Goal: Information Seeking & Learning: Check status

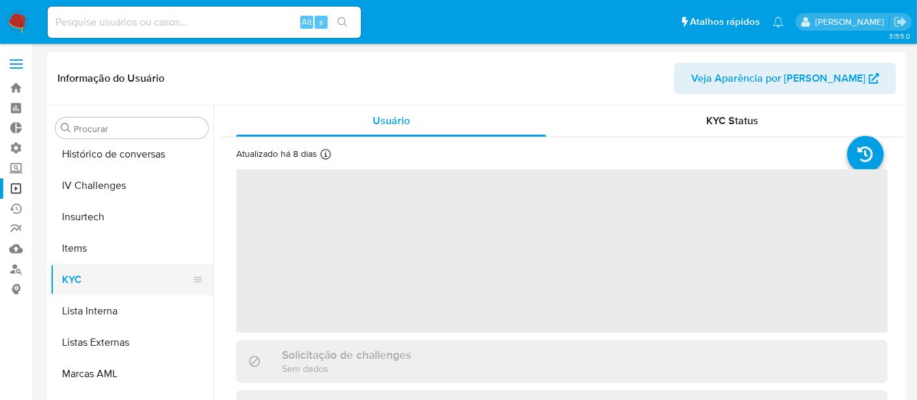
scroll to position [582, 0]
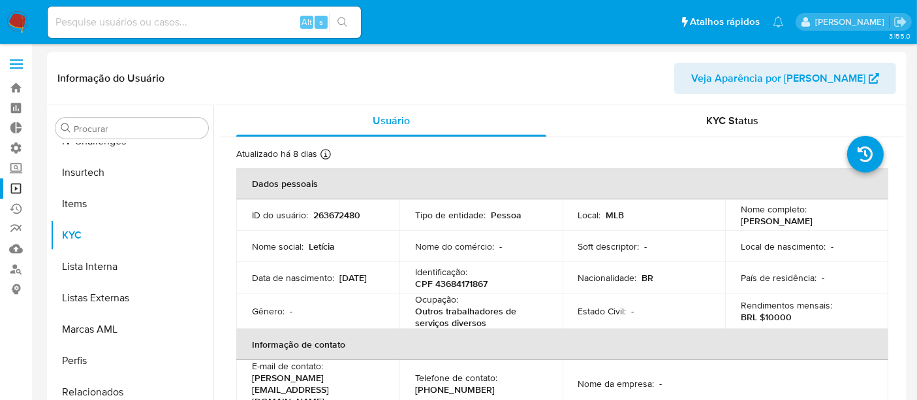
select select "10"
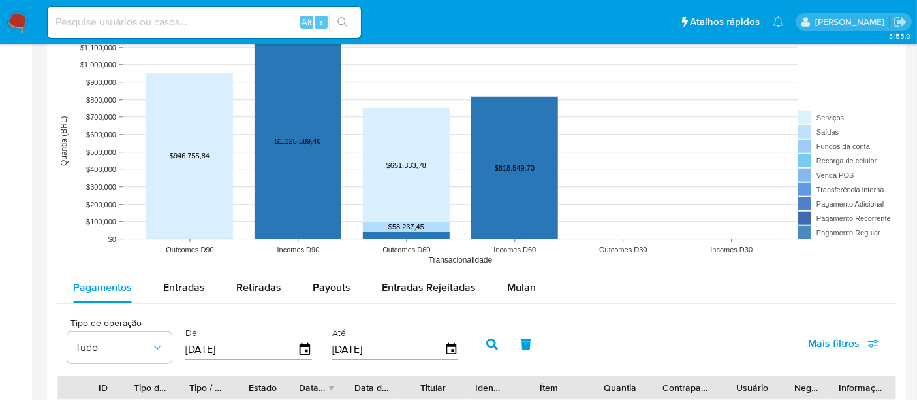
scroll to position [1088, 0]
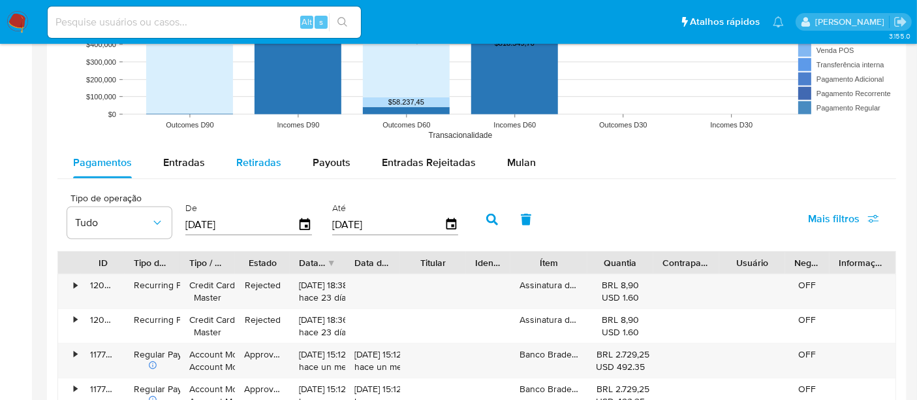
click at [262, 159] on span "Retiradas" at bounding box center [258, 162] width 45 height 15
select select "10"
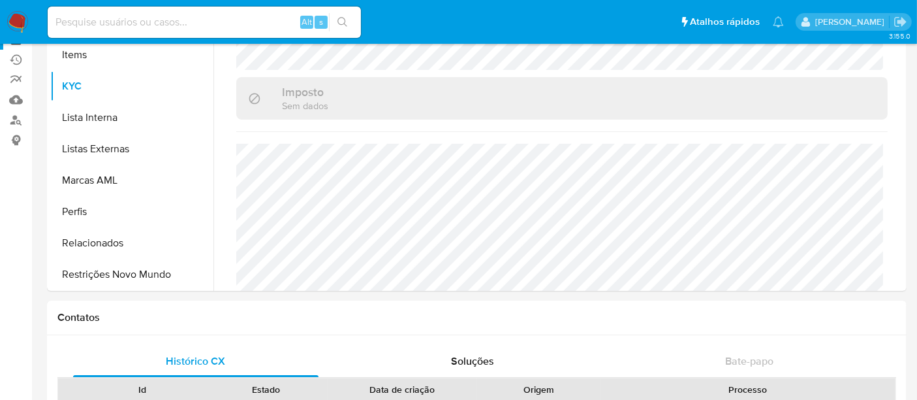
scroll to position [0, 0]
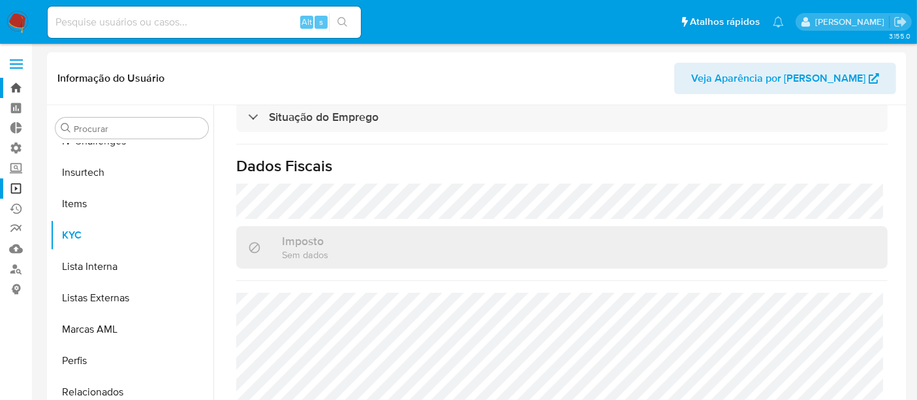
click at [20, 88] on link "Bandeja" at bounding box center [77, 88] width 155 height 20
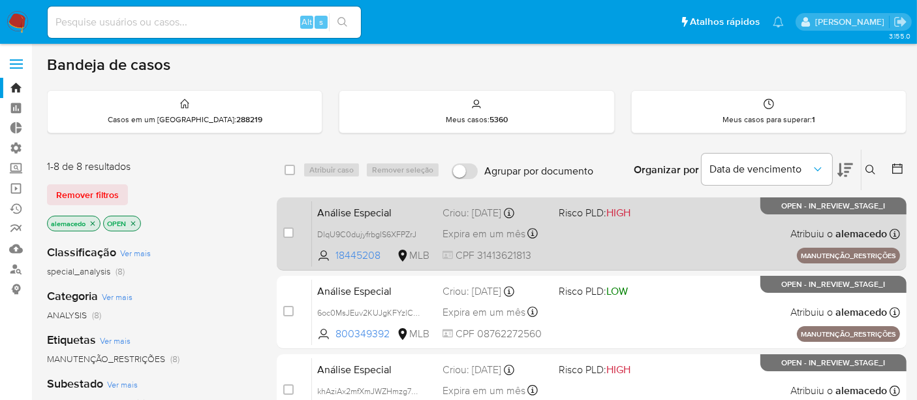
click at [627, 246] on div "Análise Especial DlqU9C0dujyfrbgIS6XFPZrJ 18445208 MLB Risco PLD: HIGH Criou: 1…" at bounding box center [606, 233] width 588 height 66
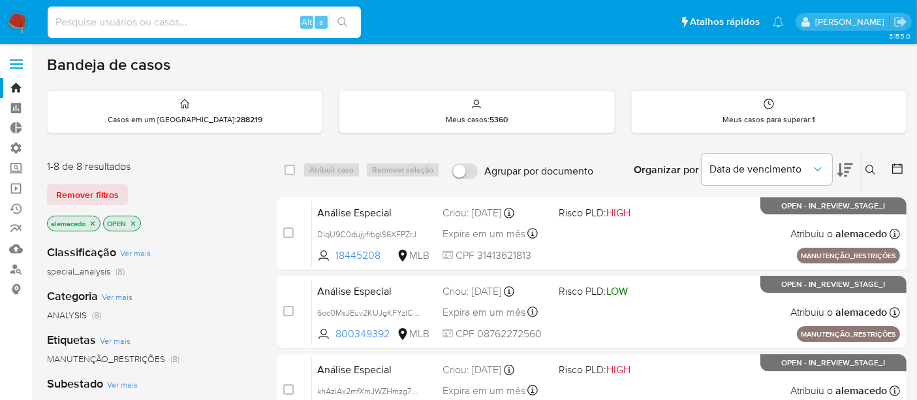
click at [90, 20] on input at bounding box center [204, 22] width 313 height 17
click at [102, 197] on span "Remover filtros" at bounding box center [87, 194] width 63 height 18
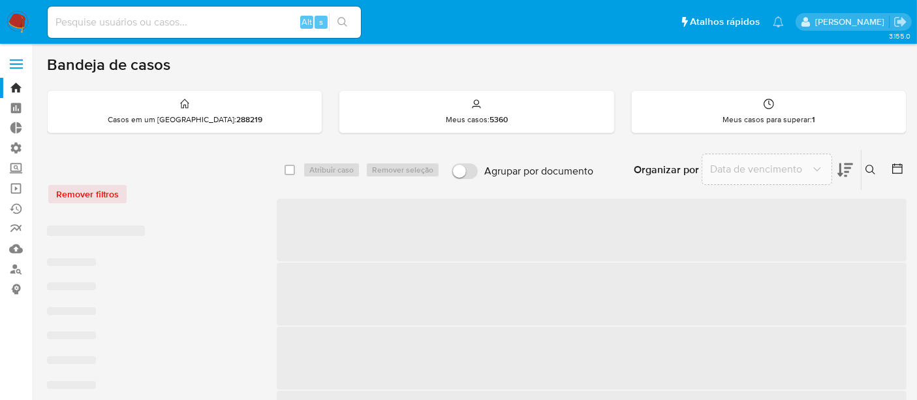
click at [119, 24] on input at bounding box center [204, 22] width 313 height 17
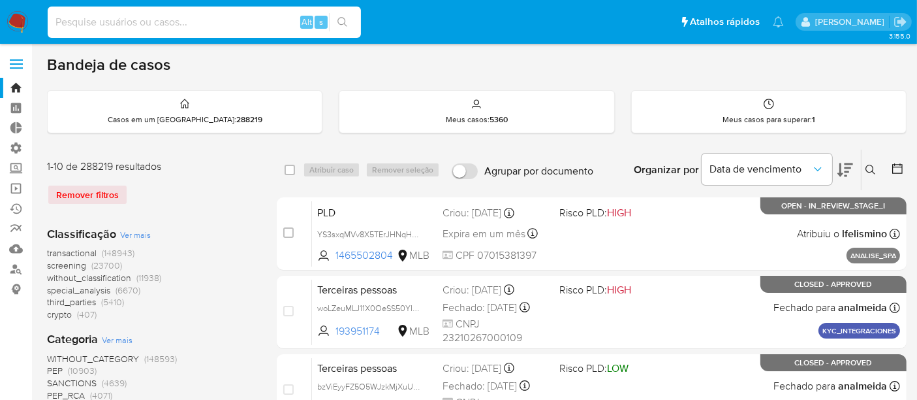
paste input "237152634"
type input "237152634"
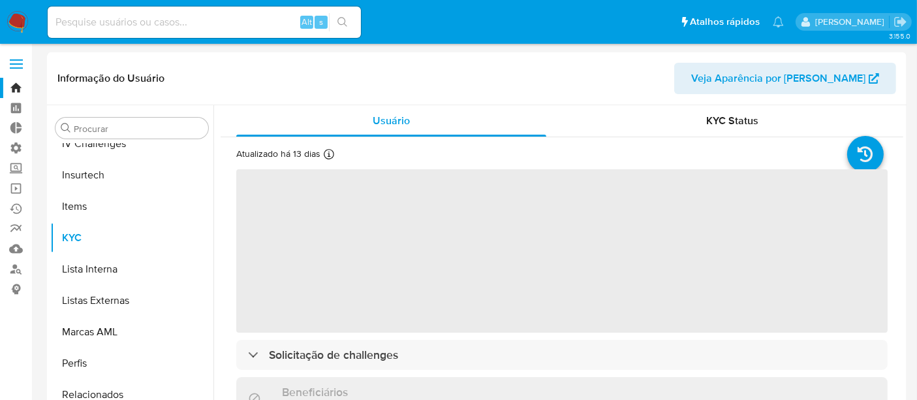
scroll to position [582, 0]
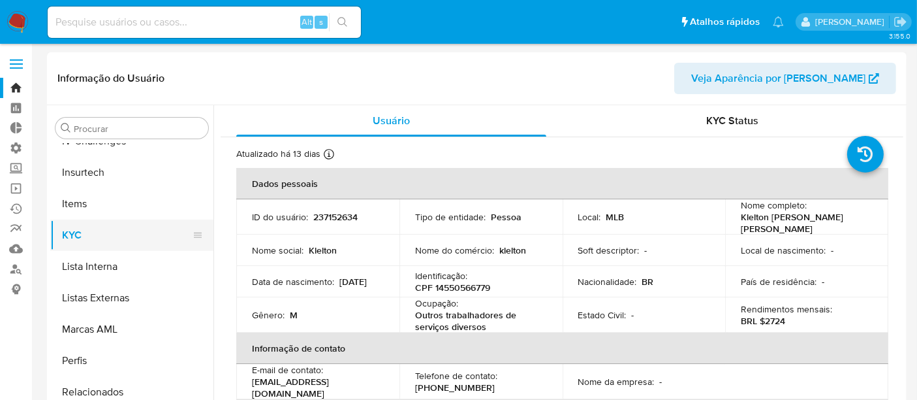
select select "10"
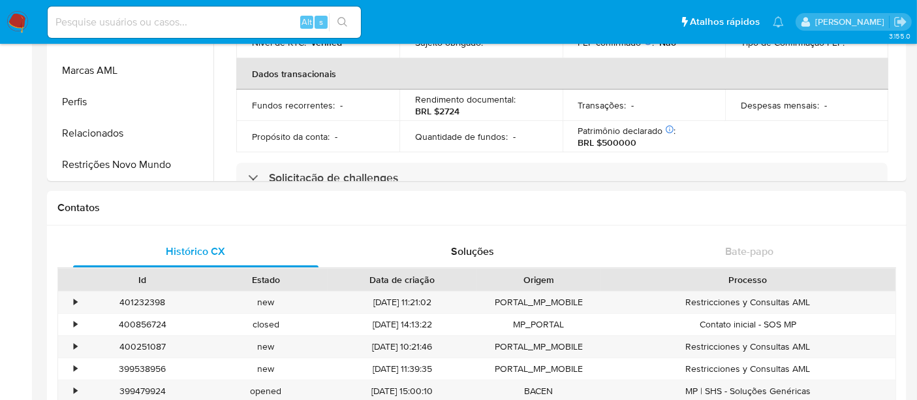
scroll to position [275, 0]
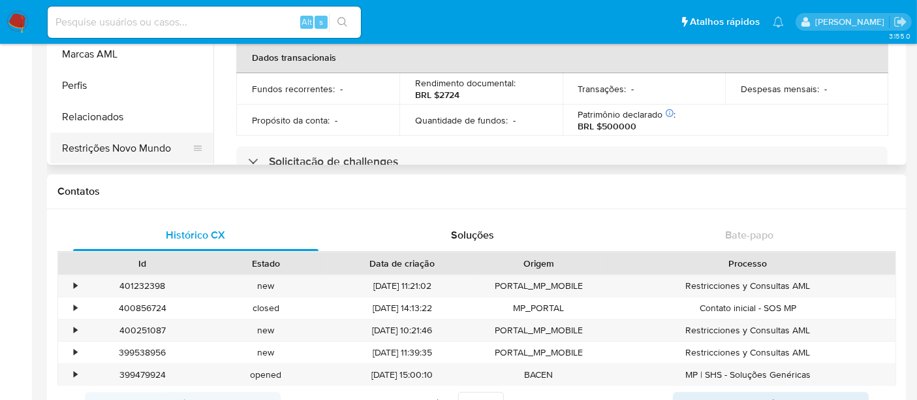
click at [114, 146] on button "Restrições Novo Mundo" at bounding box center [126, 148] width 153 height 31
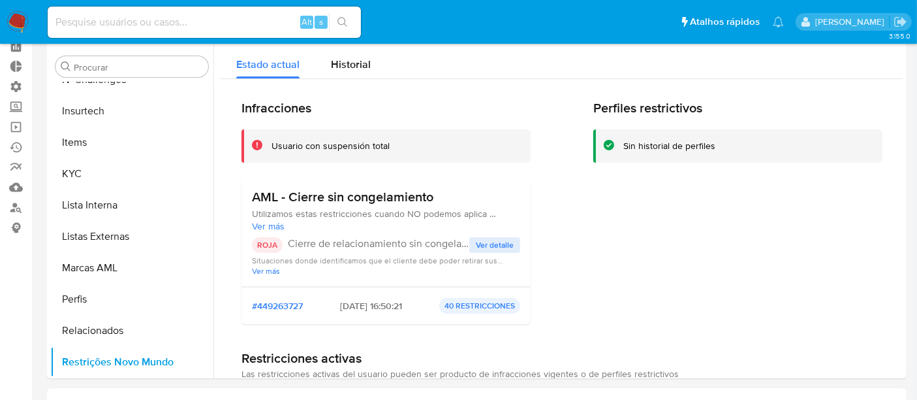
scroll to position [57, 0]
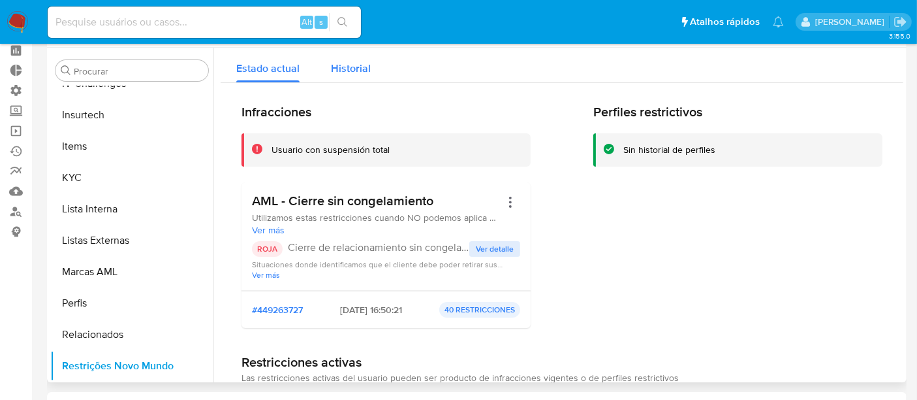
click at [348, 71] on span "Historial" at bounding box center [351, 68] width 40 height 15
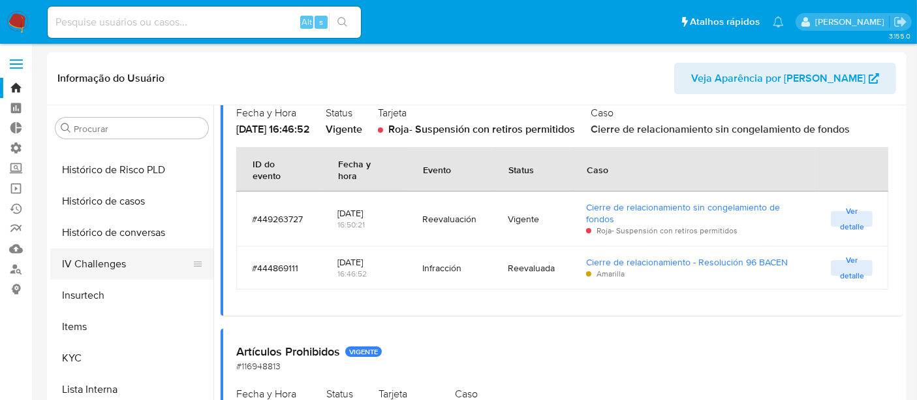
scroll to position [437, 0]
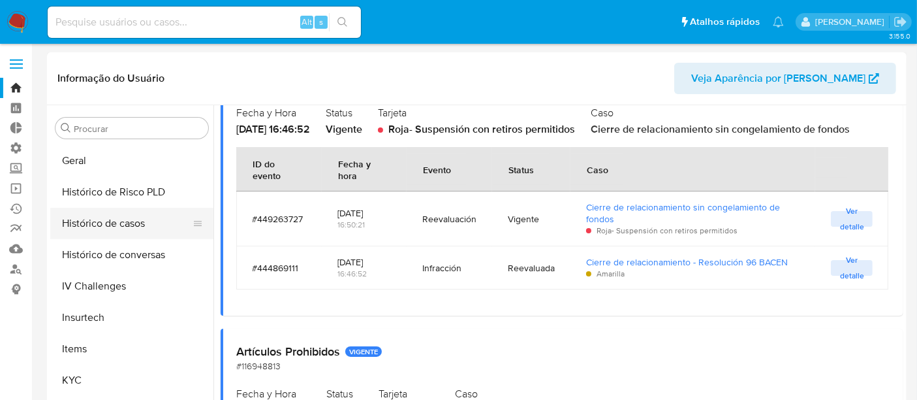
click at [119, 223] on button "Histórico de casos" at bounding box center [126, 223] width 153 height 31
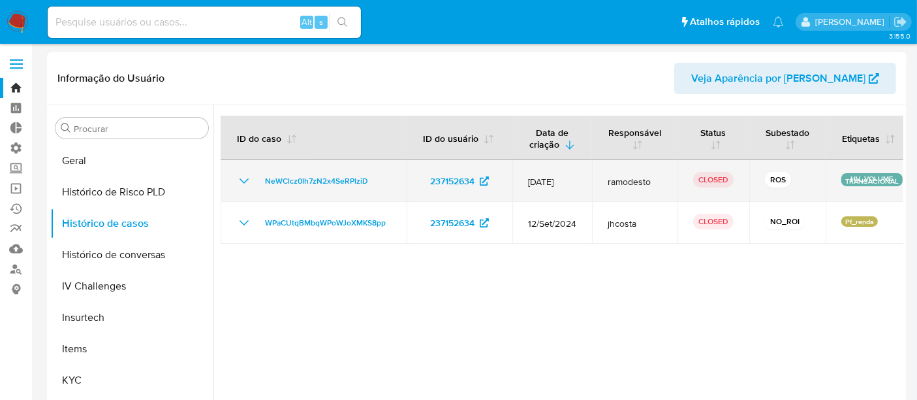
click at [239, 178] on icon "Mostrar/Ocultar" at bounding box center [244, 181] width 16 height 16
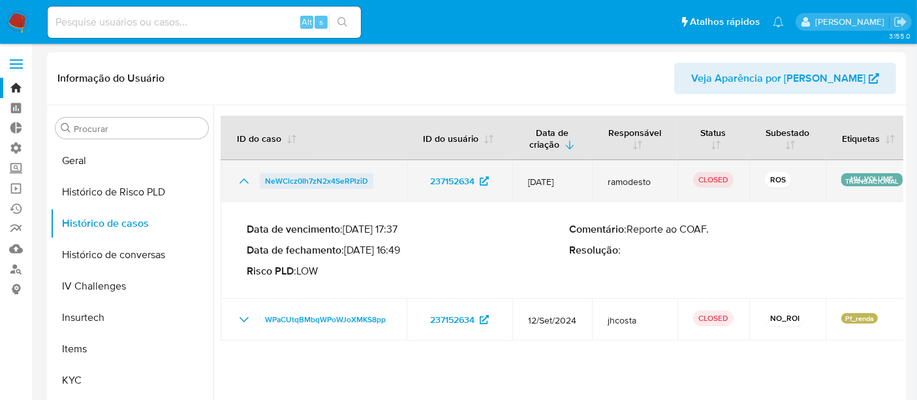
click at [313, 178] on span "NeWClcz0Ih7zN2x4SeRPlziD" at bounding box center [316, 181] width 103 height 16
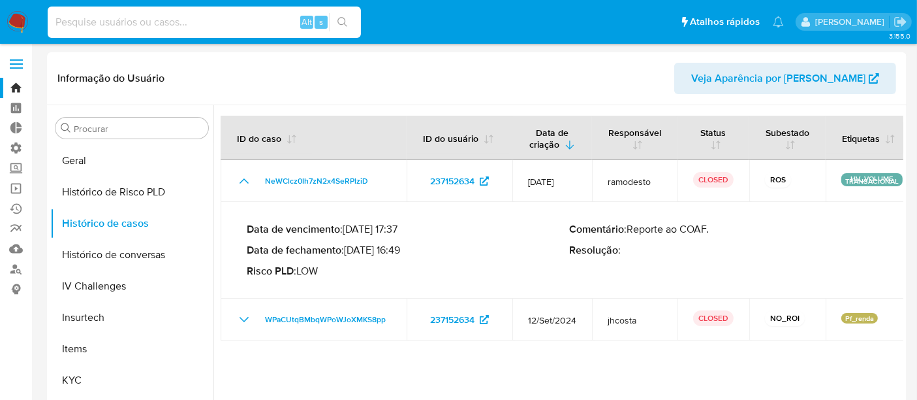
click at [117, 22] on input at bounding box center [204, 22] width 313 height 17
paste input "1900415919"
type input "1900415919"
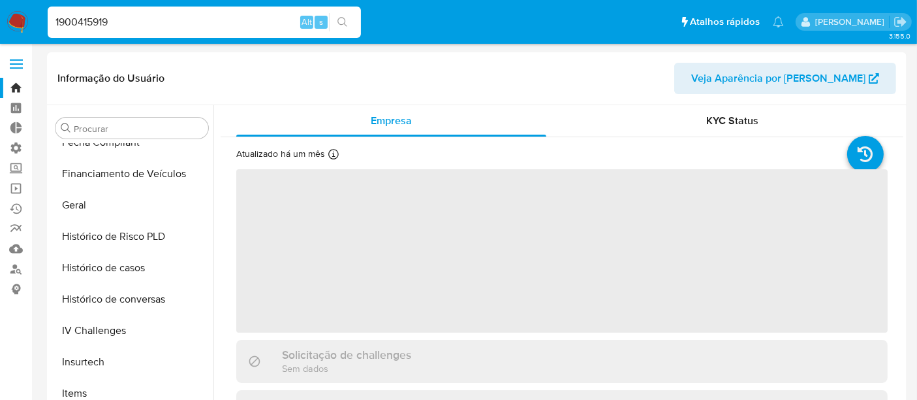
scroll to position [582, 0]
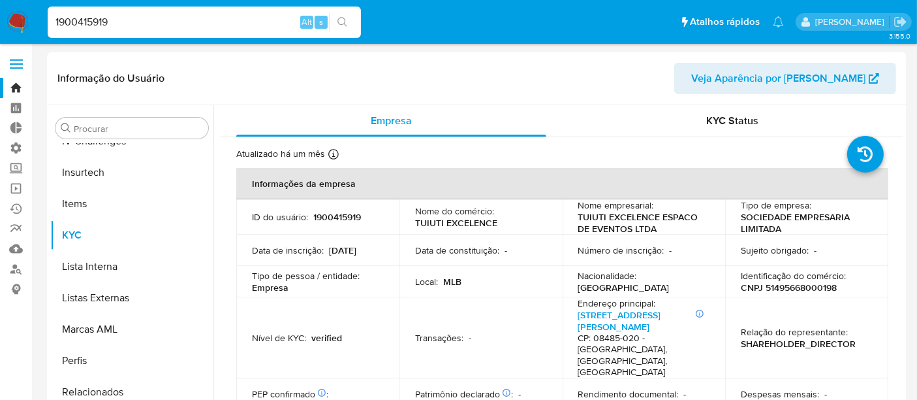
select select "10"
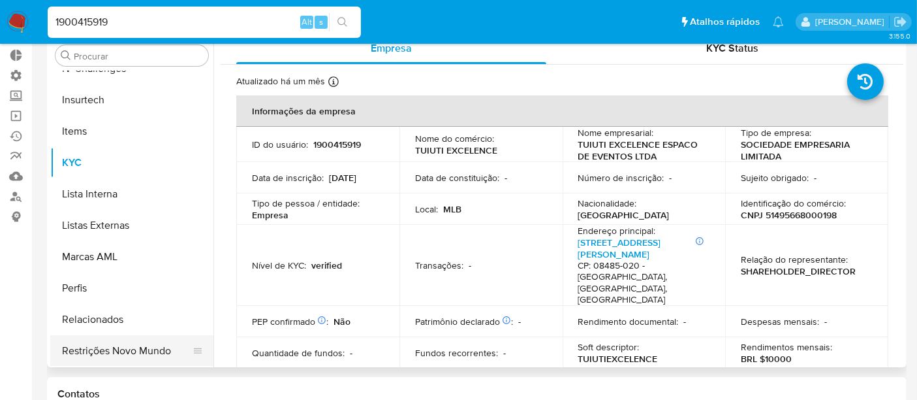
click at [159, 347] on button "Restrições Novo Mundo" at bounding box center [126, 350] width 153 height 31
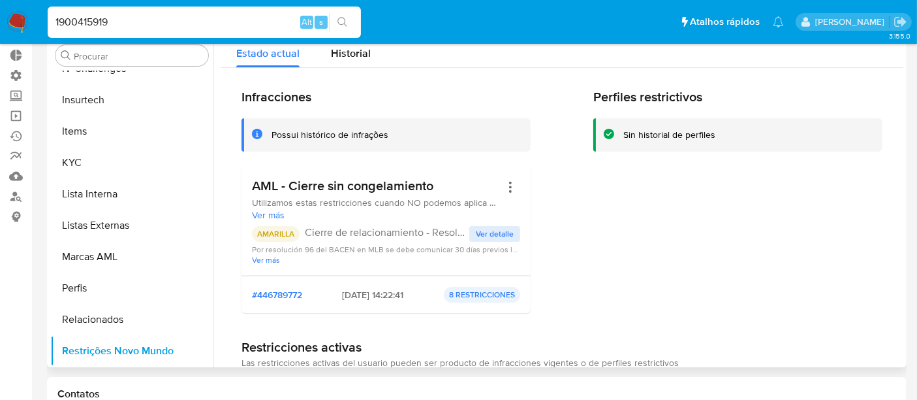
drag, startPoint x: 330, startPoint y: 293, endPoint x: 377, endPoint y: 289, distance: 47.1
click at [377, 289] on span "2025-07-22 - 14:22:41" at bounding box center [373, 295] width 61 height 12
drag, startPoint x: 127, startPoint y: 20, endPoint x: 0, endPoint y: 17, distance: 127.4
click at [0, 17] on nav "Pausado Ver notificaciones 1900415919 Alt s Atalhos rápidos Presiona las siguie…" at bounding box center [458, 22] width 917 height 44
paste input "gtUBU4WGIgegN6fsOIJwPGUx"
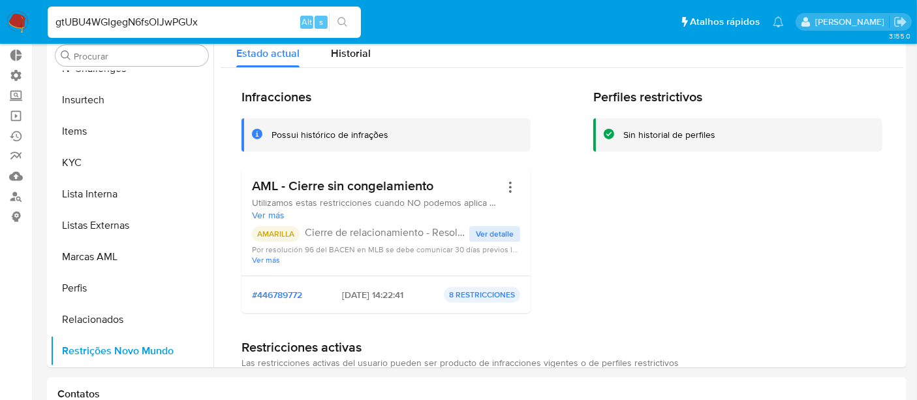
type input "gtUBU4WGIgegN6fsOIJwPGUx"
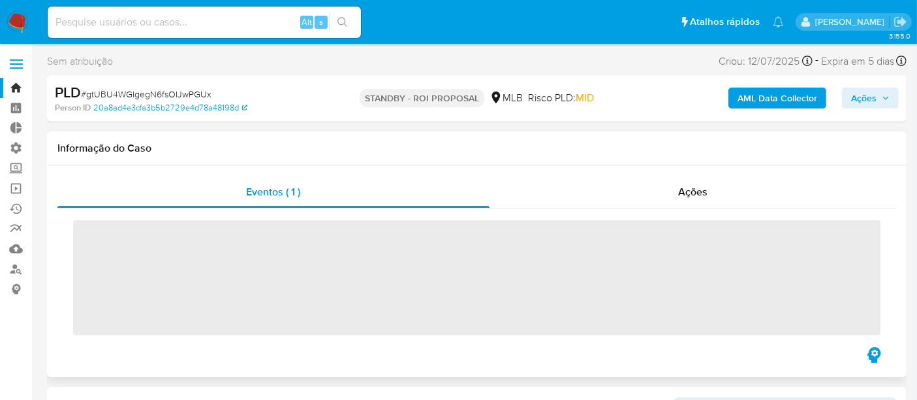
scroll to position [582, 0]
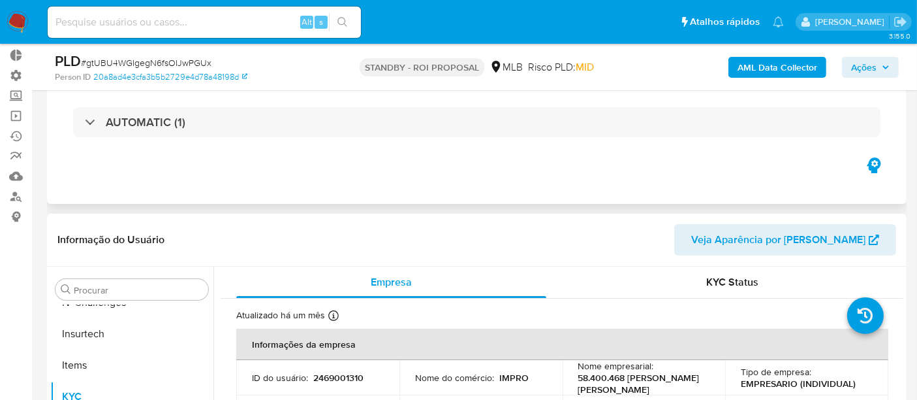
select select "10"
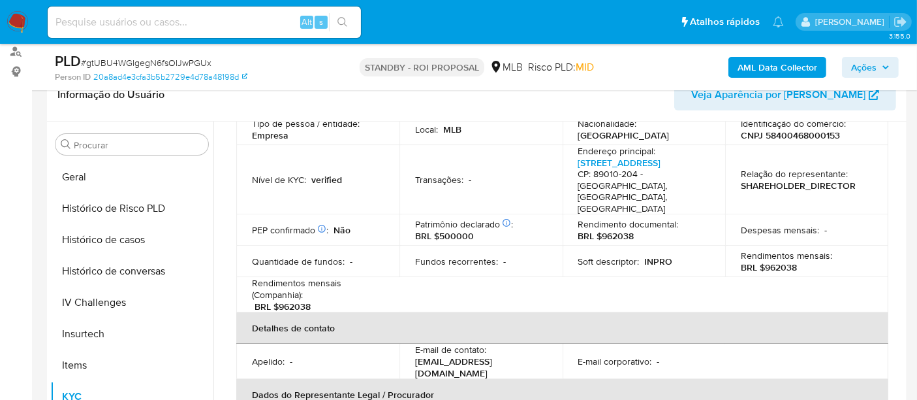
scroll to position [145, 0]
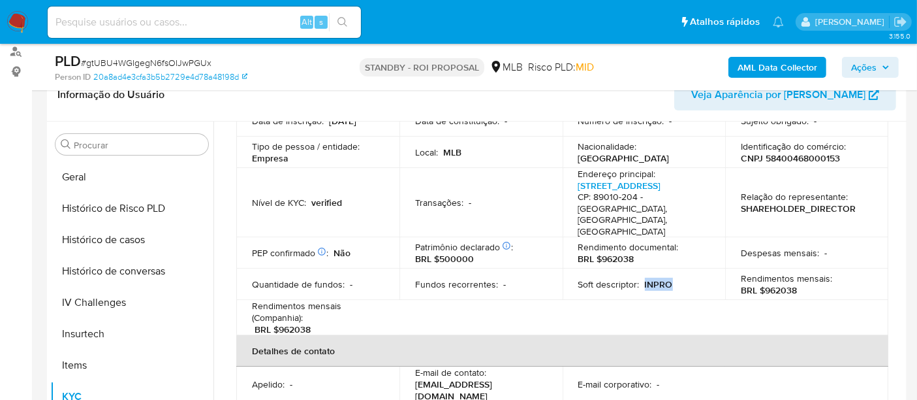
drag, startPoint x: 641, startPoint y: 274, endPoint x: 681, endPoint y: 269, distance: 40.2
click at [681, 278] on div "Soft descriptor : INPRO" at bounding box center [644, 284] width 132 height 12
copy p "INPRO"
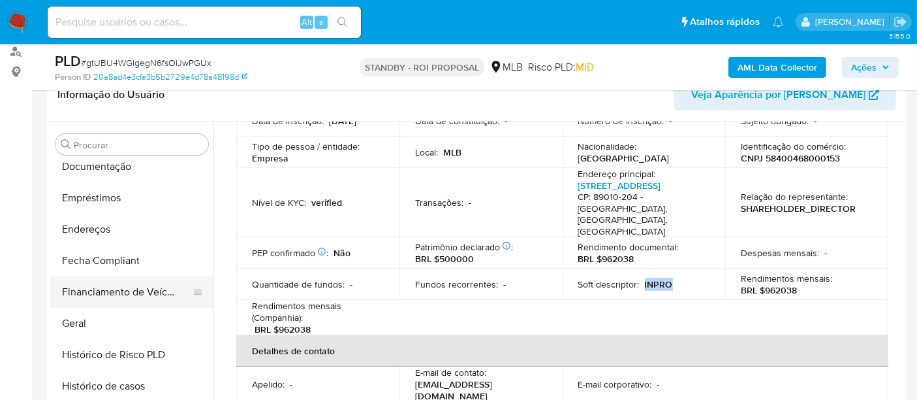
scroll to position [220, 0]
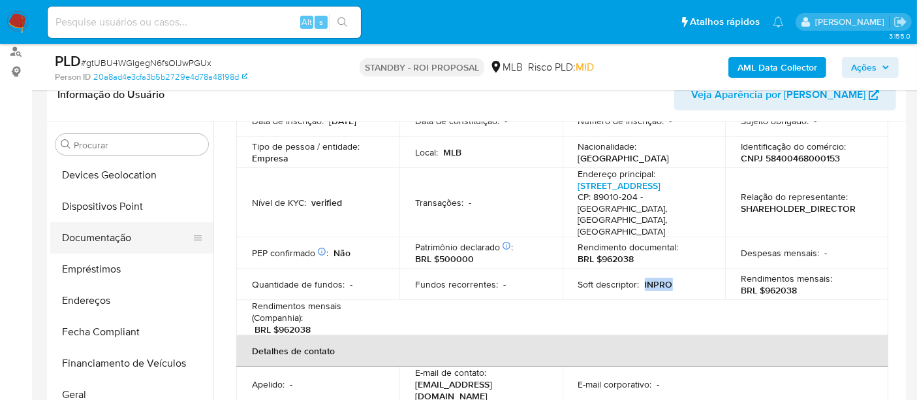
click at [104, 234] on button "Documentação" at bounding box center [126, 237] width 153 height 31
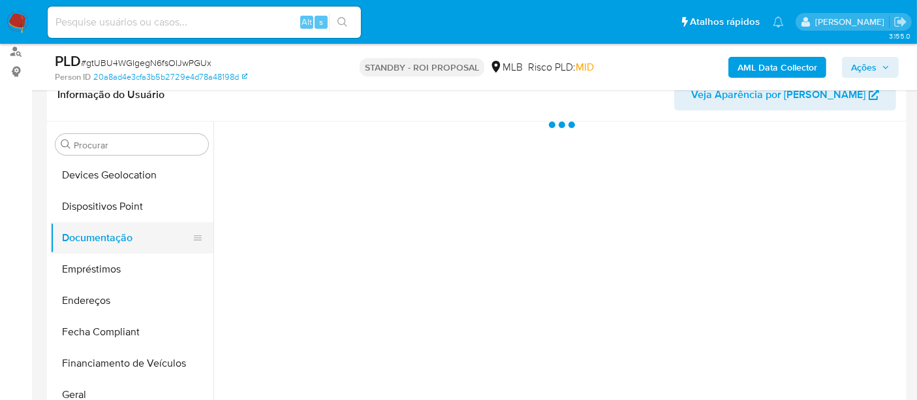
scroll to position [0, 0]
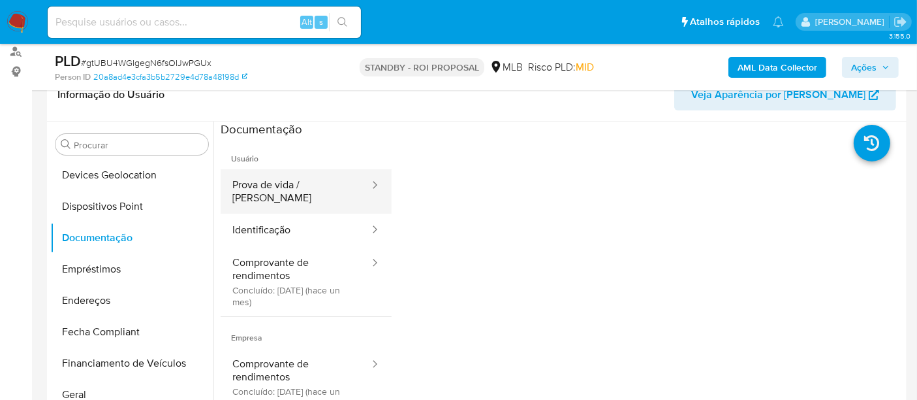
click at [269, 190] on button "Prova de vida / Selfie" at bounding box center [296, 191] width 150 height 44
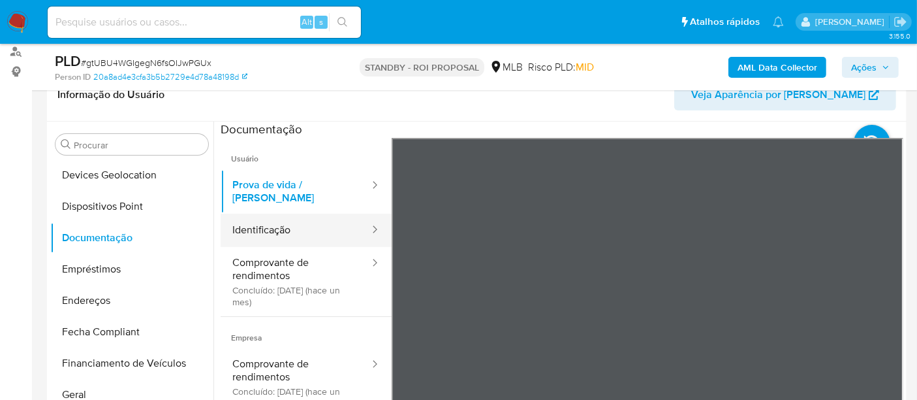
click at [277, 214] on button "Identificação" at bounding box center [296, 230] width 150 height 33
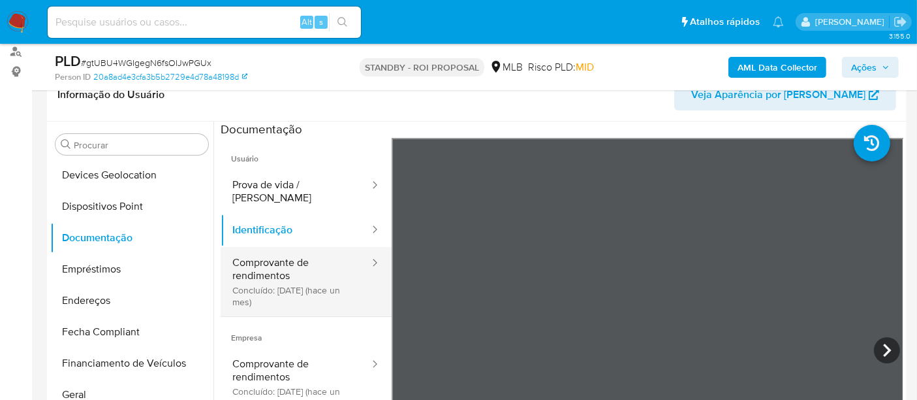
scroll to position [72, 0]
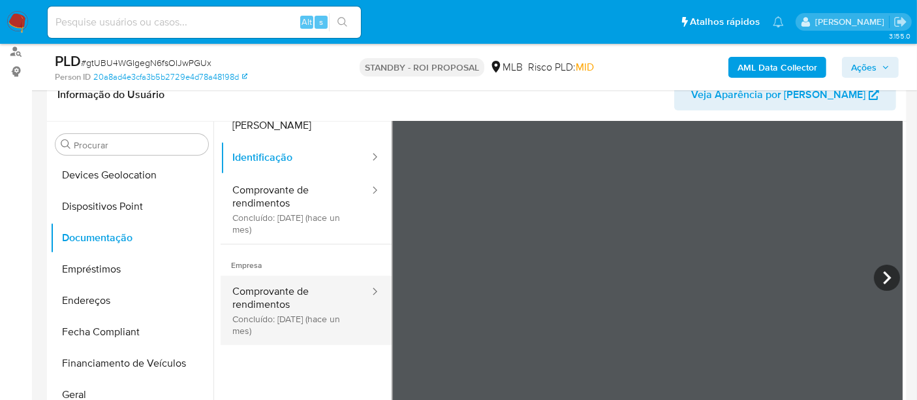
click at [304, 296] on button "Comprovante de rendimentos Concluído: 21/07/2025 (hace un mes)" at bounding box center [296, 310] width 150 height 69
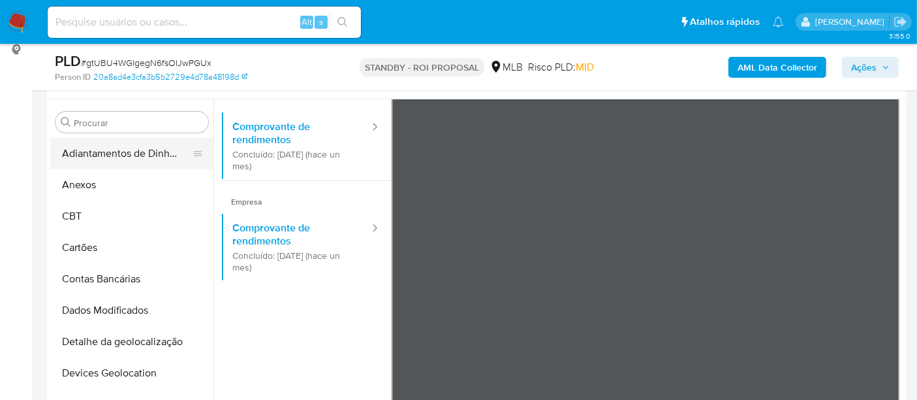
scroll to position [217, 0]
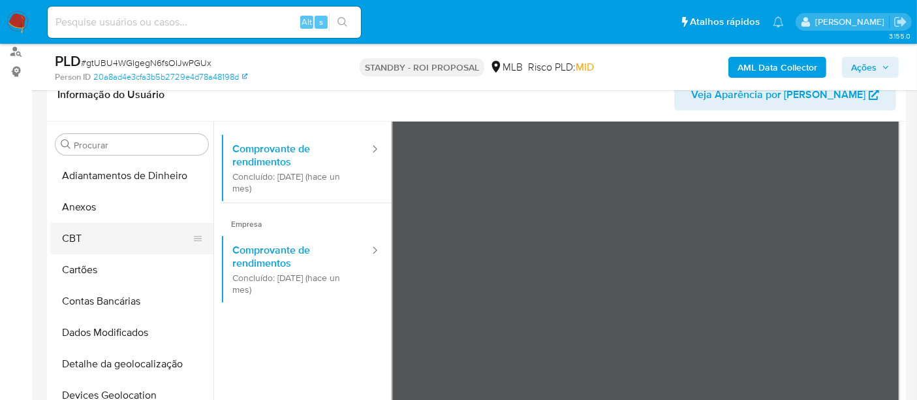
click at [99, 228] on button "CBT" at bounding box center [126, 238] width 153 height 31
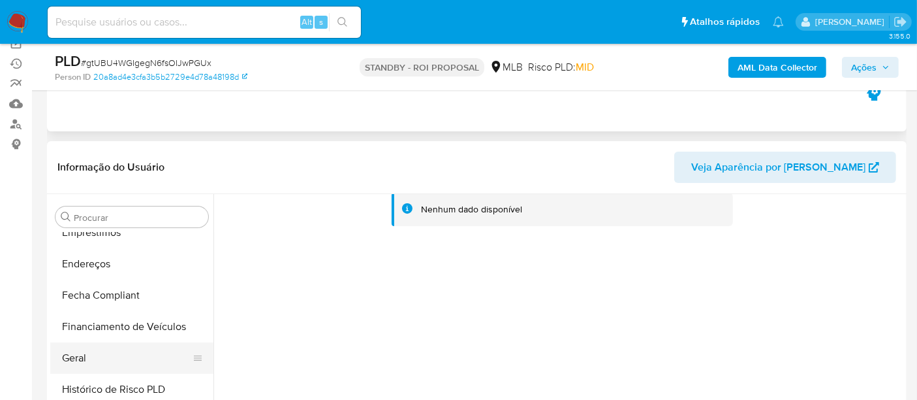
scroll to position [362, 0]
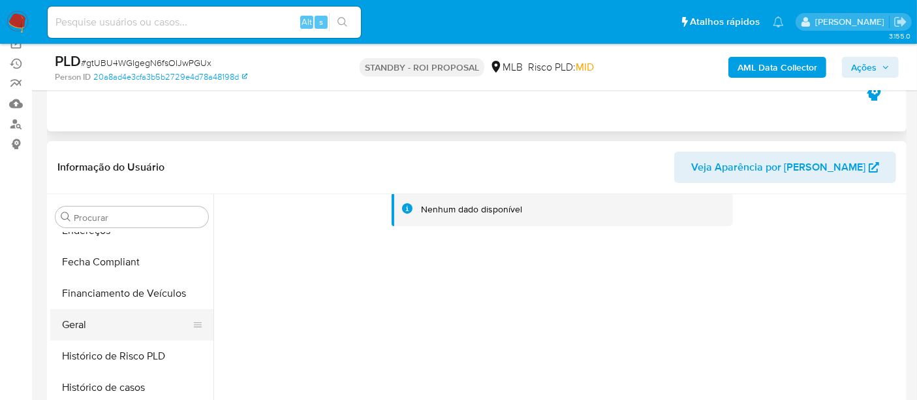
click at [94, 325] on button "Geral" at bounding box center [126, 324] width 153 height 31
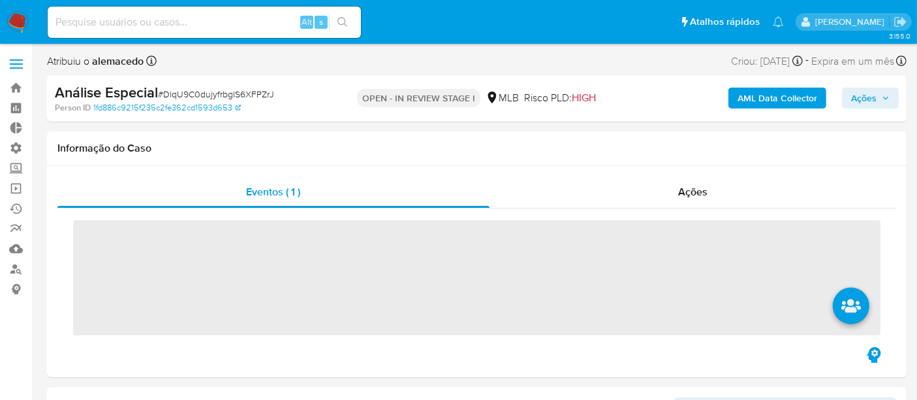
scroll to position [582, 0]
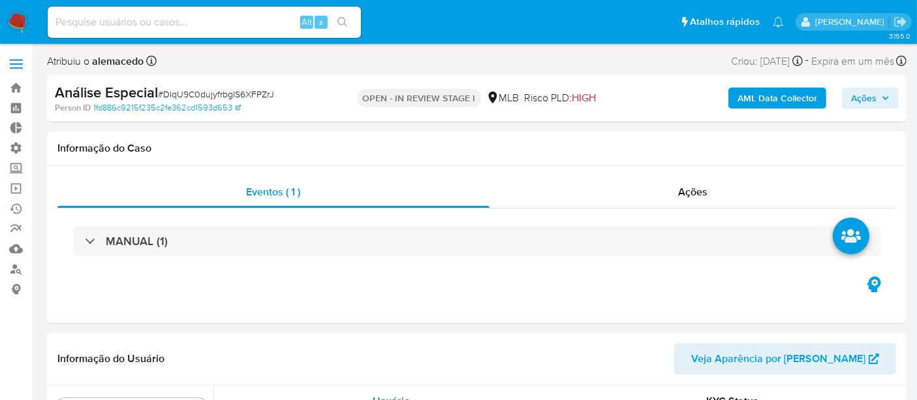
select select "10"
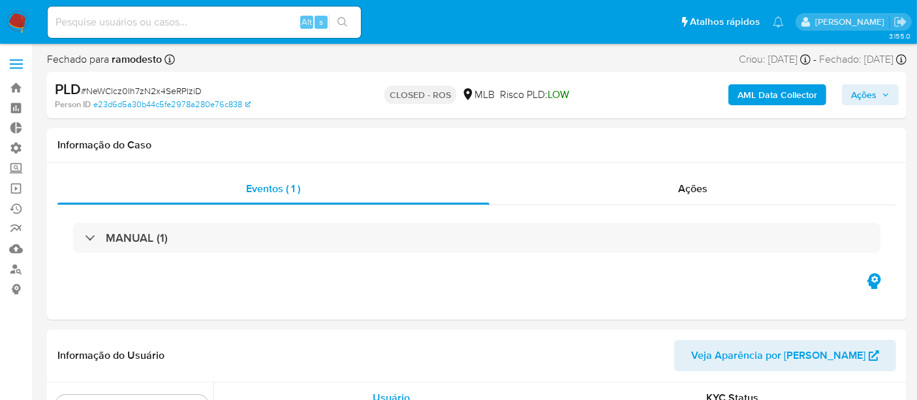
scroll to position [582, 0]
select select "10"
click at [690, 191] on span "Ações" at bounding box center [692, 188] width 29 height 15
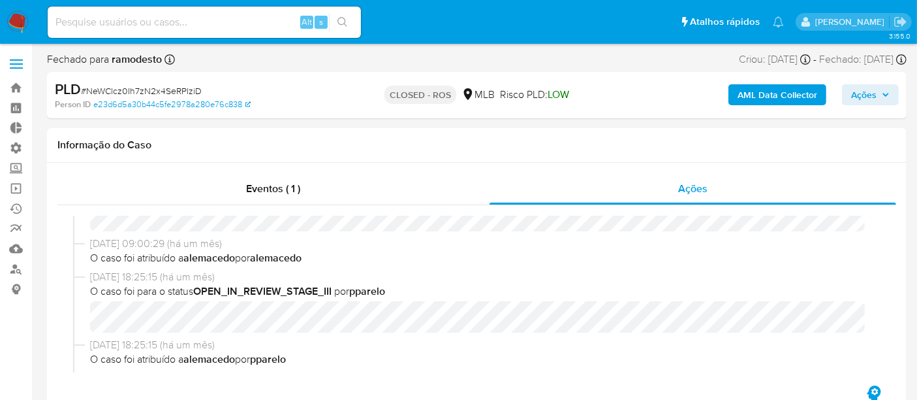
scroll to position [362, 0]
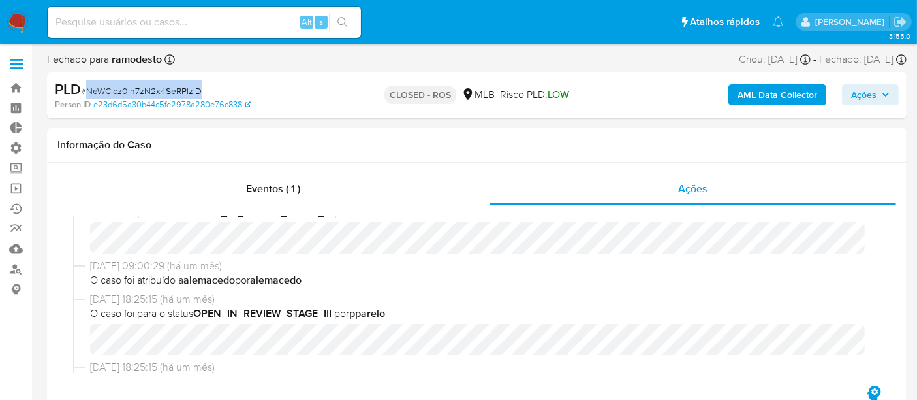
drag, startPoint x: 92, startPoint y: 92, endPoint x: 204, endPoint y: 94, distance: 112.3
click at [204, 94] on div "PLD # NeWClcz0Ih7zN2x4SeRPlziD" at bounding box center [193, 90] width 277 height 20
copy span "NeWClcz0Ih7zN2x4SeRPlziD"
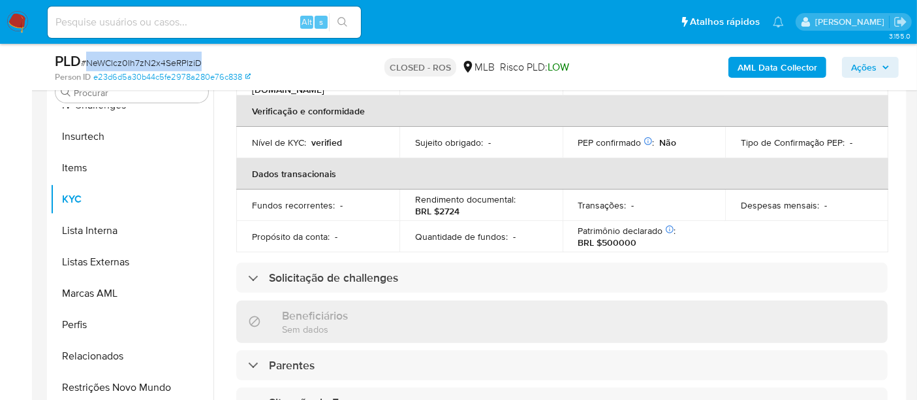
scroll to position [290, 0]
